Goal: Download file/media

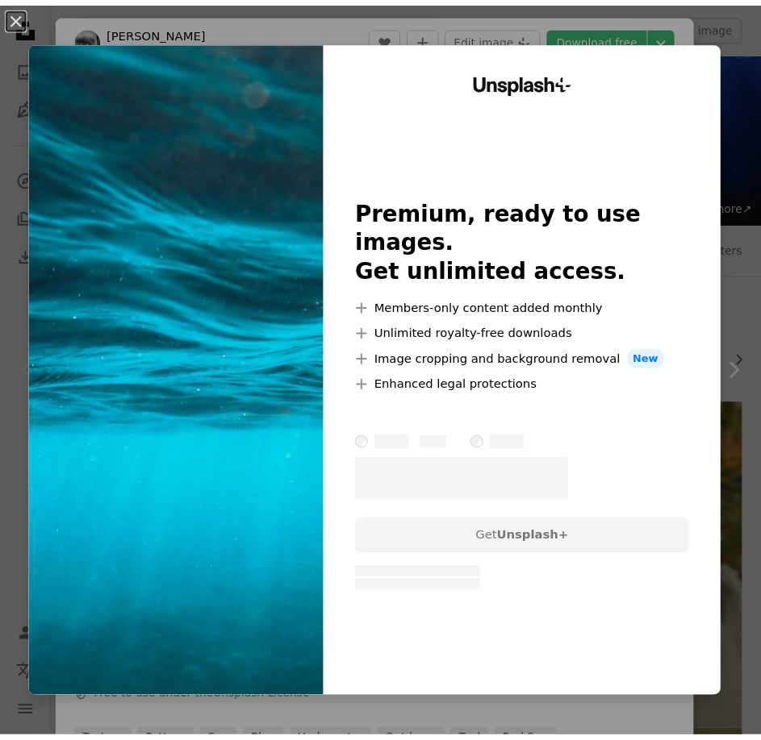
scroll to position [1452, 0]
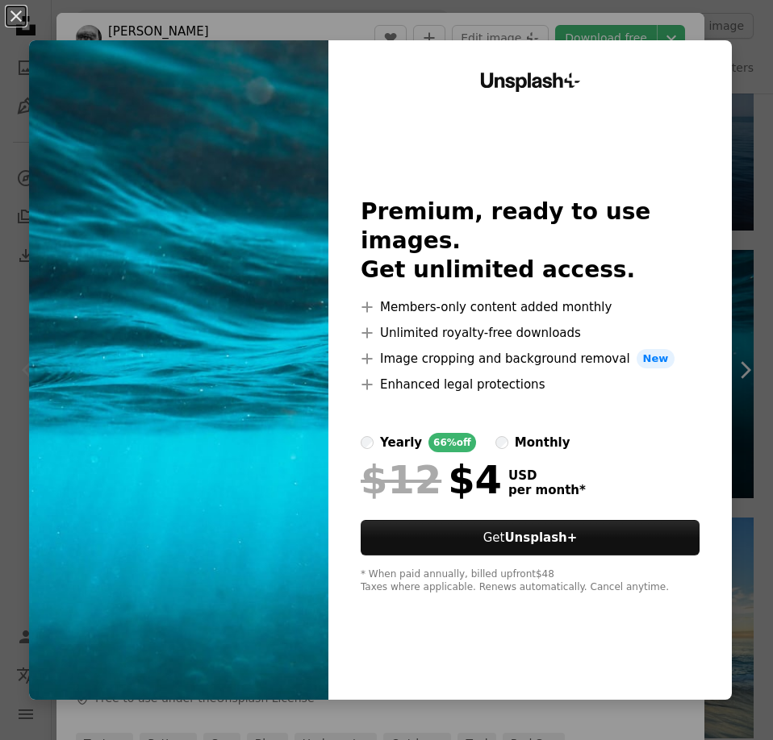
click at [323, 21] on div "An X shape Unsplash+ Premium, ready to use images. Get unlimited access. A plus…" at bounding box center [386, 370] width 773 height 740
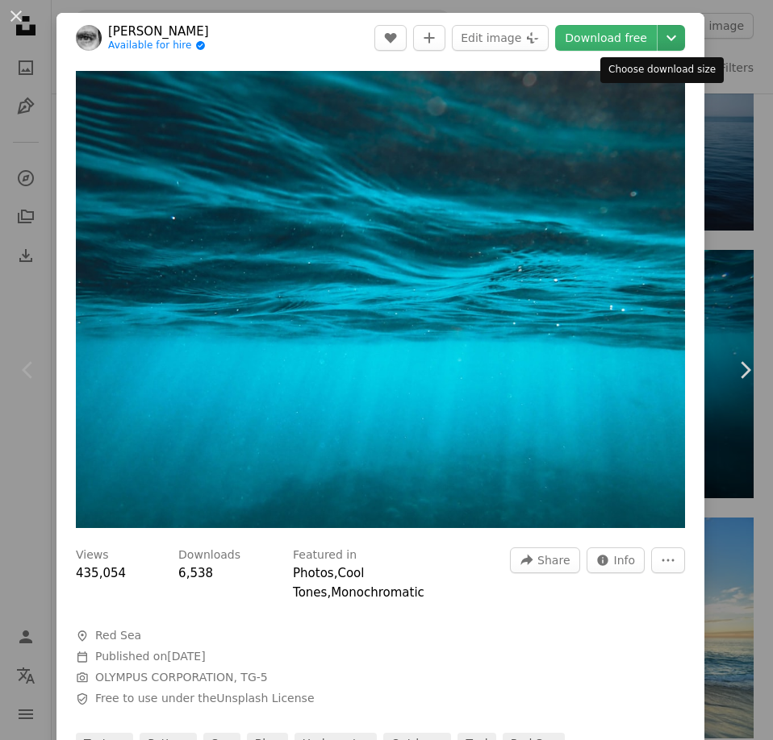
click at [661, 40] on icon "Chevron down" at bounding box center [671, 37] width 26 height 19
click at [539, 607] on dialog "An X shape Chevron left Chevron right [PERSON_NAME] Available for hire A checkm…" at bounding box center [386, 370] width 773 height 740
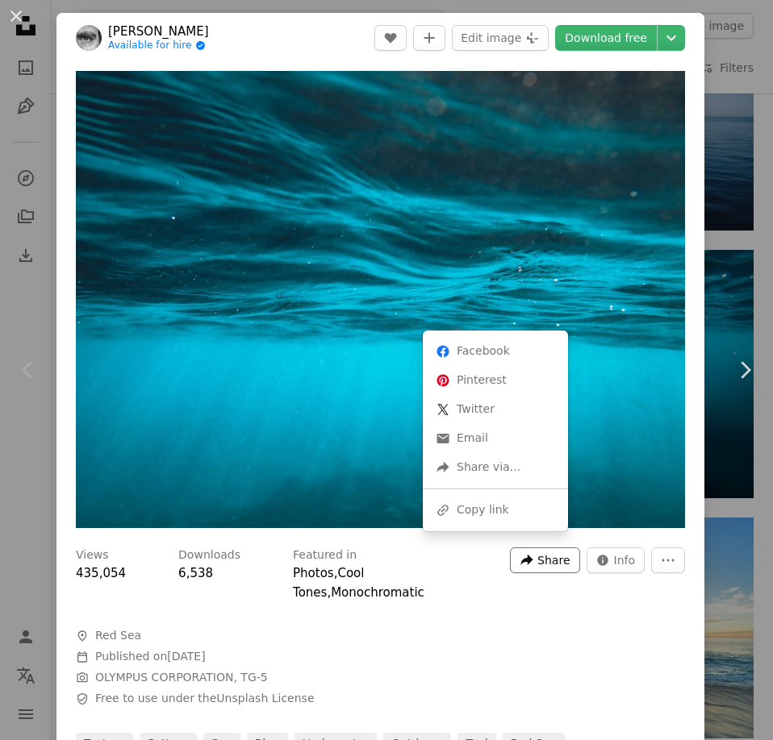
click at [560, 553] on button "A forward-right arrow Share" at bounding box center [544, 561] width 69 height 26
click at [533, 508] on div "A URL sharing icon (chains) Copy link" at bounding box center [495, 510] width 132 height 29
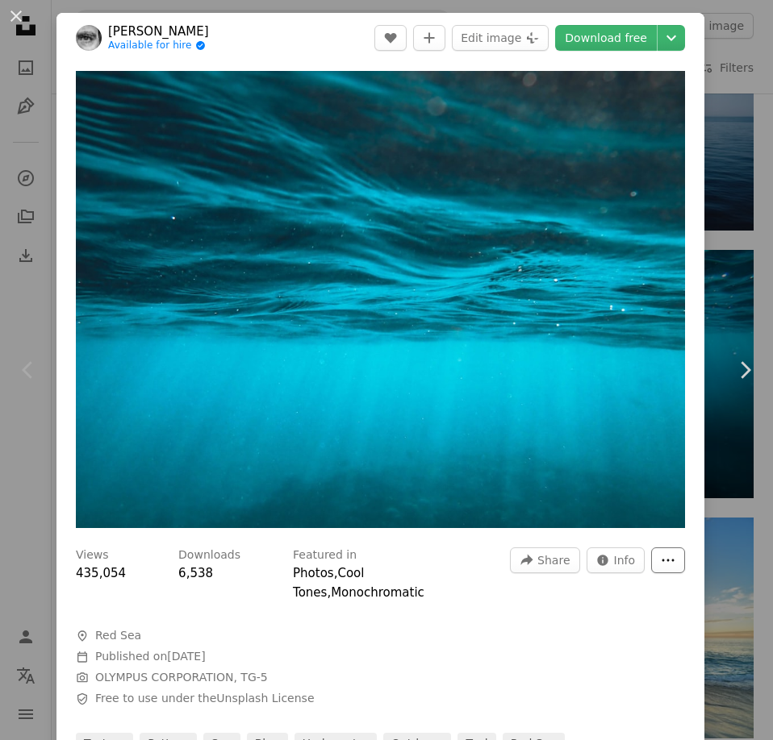
click at [651, 553] on button "More Actions" at bounding box center [668, 561] width 34 height 26
click at [705, 111] on div "An X shape Chevron left Chevron right [PERSON_NAME] Available for hire A checkm…" at bounding box center [386, 370] width 773 height 740
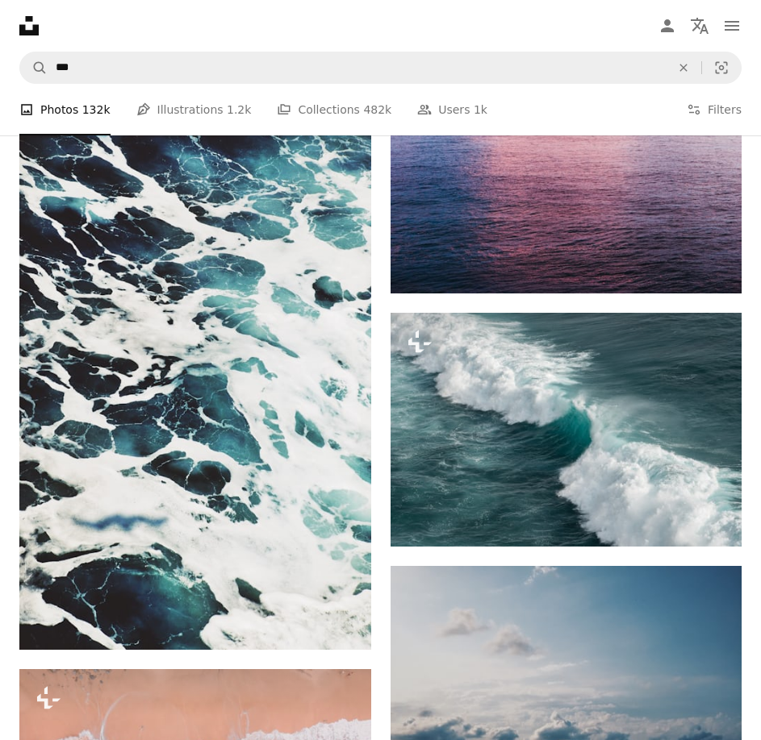
scroll to position [2729, 0]
